Goal: Check status: Check status

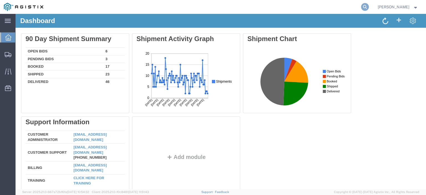
drag, startPoint x: 373, startPoint y: 4, endPoint x: 78, endPoint y: 31, distance: 296.1
click at [369, 4] on icon at bounding box center [365, 7] width 8 height 8
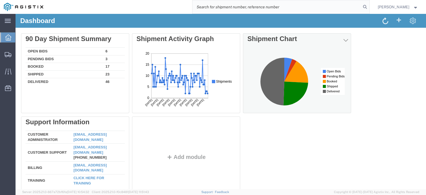
paste input "57101914"
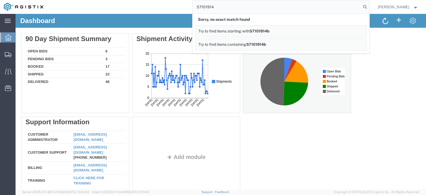
type input "57101914"
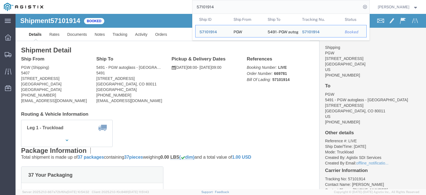
drag, startPoint x: 50, startPoint y: 65, endPoint x: 4, endPoint y: 65, distance: 46.6
click div "Shipment Detail Ship From PGW (Shipping) 5407 [STREET_ADDRESS] [PHONE_NUMBER] […"
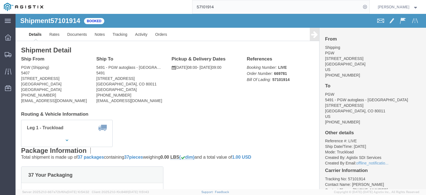
copy address "[STREET_ADDRESS]"
drag, startPoint x: 116, startPoint y: 63, endPoint x: 71, endPoint y: 65, distance: 45.0
click div "Ship From PGW (Shipping) [STREET_ADDRESS] [PHONE_NUMBER] [EMAIL_ADDRESS][DOMAIN…"
click address "5491 - PGW autoglass - [GEOGRAPHIC_DATA] (PGW) 5491 [STREET_ADDRESS] [PHONE_NUM…"
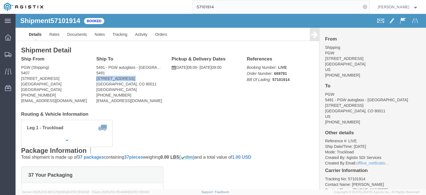
click address "5491 - PGW autoglass - [GEOGRAPHIC_DATA] (PGW) 5491 [STREET_ADDRESS] [PHONE_NUM…"
click span "57101914"
copy span "57101914"
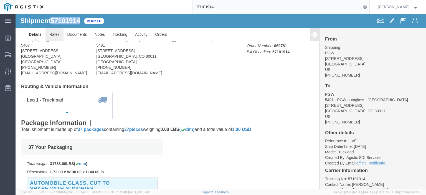
click link "Rates"
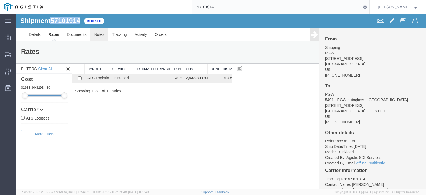
click at [107, 37] on link "Notes" at bounding box center [99, 34] width 18 height 13
